Goal: Browse casually

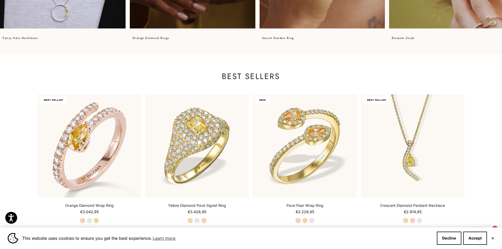
scroll to position [606, 0]
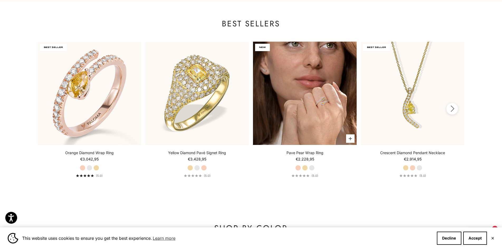
click at [301, 73] on img at bounding box center [304, 93] width 103 height 103
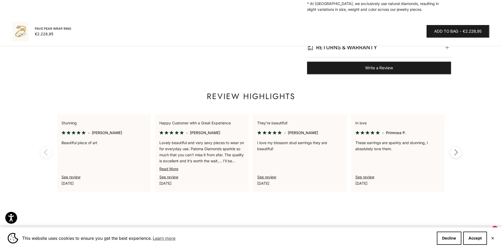
scroll to position [264, 0]
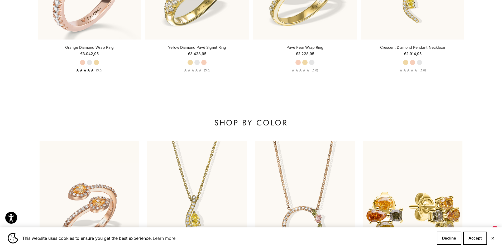
scroll to position [817, 0]
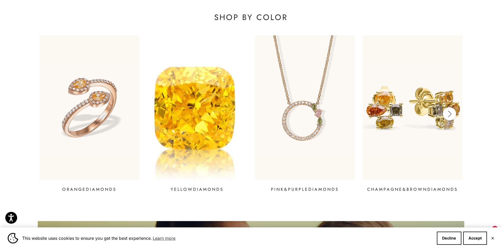
click at [205, 48] on img at bounding box center [197, 108] width 120 height 174
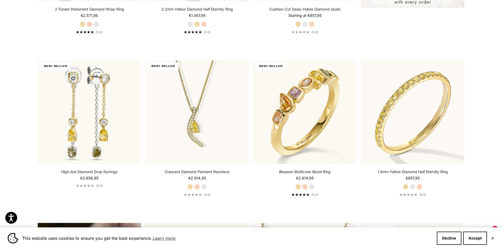
scroll to position [316, 0]
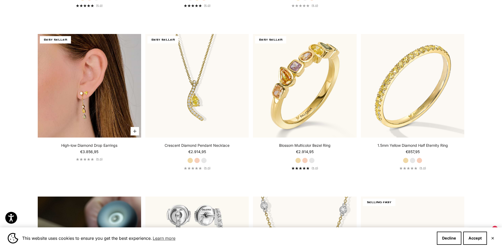
click at [94, 67] on img at bounding box center [89, 85] width 103 height 103
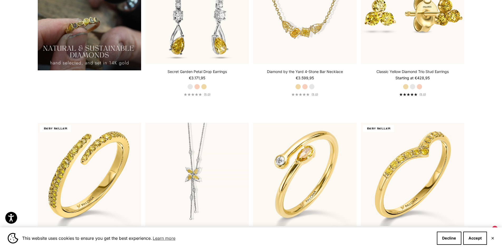
scroll to position [631, 0]
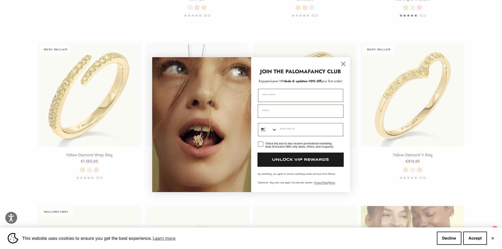
click at [339, 62] on circle "Close dialog" at bounding box center [342, 63] width 9 height 9
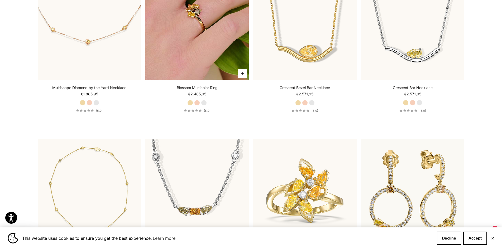
scroll to position [1738, 0]
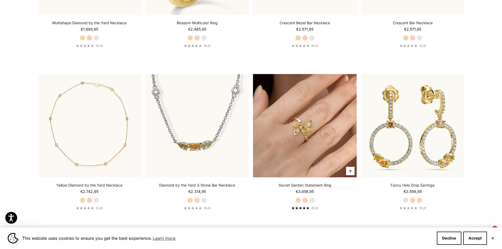
click at [303, 93] on img at bounding box center [304, 125] width 103 height 103
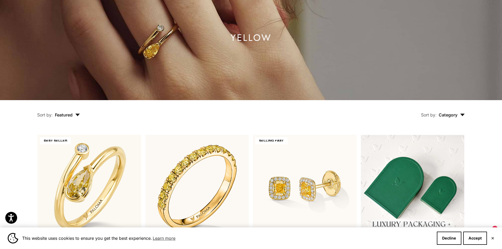
scroll to position [0, 0]
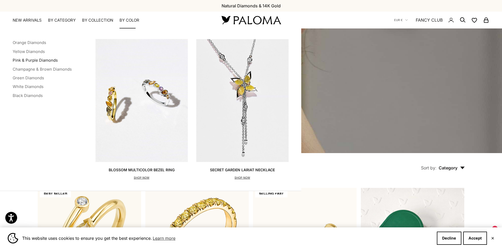
click at [46, 58] on link "Pink & Purple Diamonds" at bounding box center [35, 60] width 45 height 5
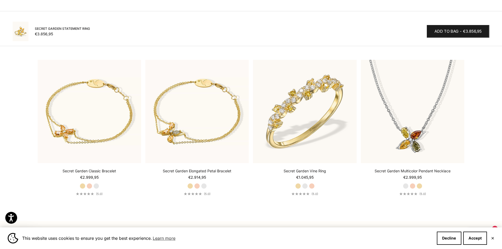
scroll to position [659, 0]
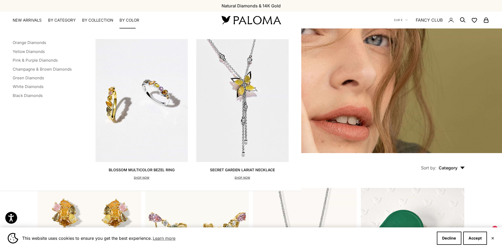
click at [36, 81] on ul "Orange Diamonds Yellow Diamonds Pink & Purple Diamonds Champagne & Brown Diamon…" at bounding box center [42, 69] width 59 height 61
click at [38, 78] on link "Green Diamonds" at bounding box center [28, 77] width 31 height 5
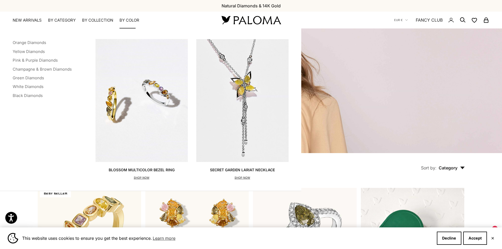
click at [139, 19] on summary "By Color" at bounding box center [129, 20] width 20 height 5
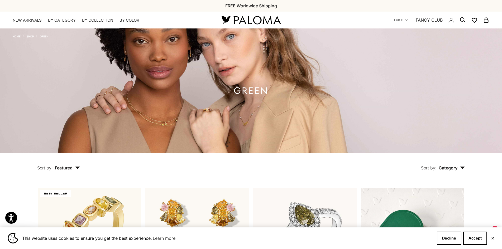
click at [133, 21] on summary "By Color" at bounding box center [129, 20] width 20 height 5
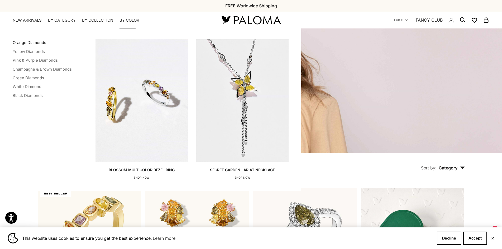
click at [35, 43] on link "Orange Diamonds" at bounding box center [29, 42] width 33 height 5
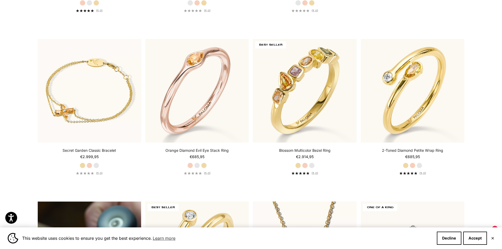
scroll to position [316, 0]
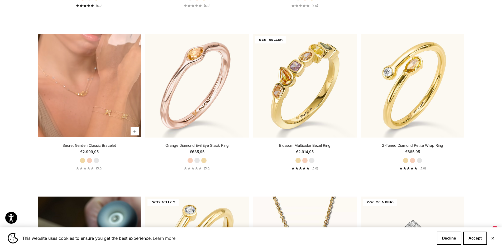
click at [114, 108] on video "#YellowGold\a#RoseGold\a#WhiteGold" at bounding box center [89, 85] width 103 height 103
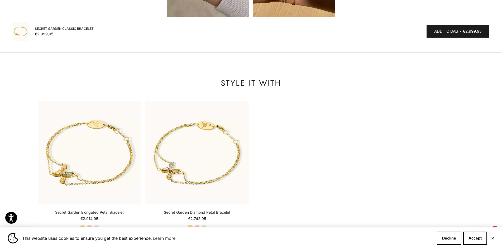
scroll to position [606, 0]
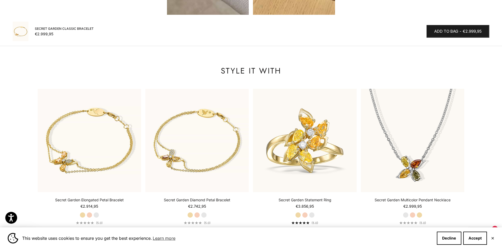
drag, startPoint x: 135, startPoint y: 20, endPoint x: 129, endPoint y: 23, distance: 7.3
click at [135, 20] on product-sticky-bar "Secret Garden Classic Bracelet Sale price €2.999,95 Regular price Add to bag - …" at bounding box center [251, 31] width 502 height 29
